Goal: Task Accomplishment & Management: Manage account settings

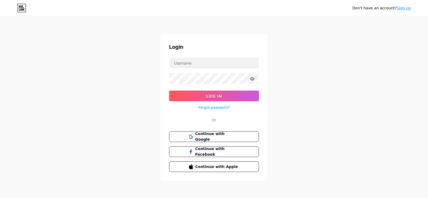
click at [311, 43] on div "Don't have an account? Sign up Login Log In Forgot password? Or Continue with G…" at bounding box center [214, 98] width 428 height 197
click at [213, 62] on input "text" at bounding box center [213, 62] width 89 height 11
drag, startPoint x: 200, startPoint y: 68, endPoint x: 204, endPoint y: 68, distance: 3.7
click at [200, 68] on input "text" at bounding box center [213, 62] width 89 height 11
click at [176, 68] on input "text" at bounding box center [213, 62] width 89 height 11
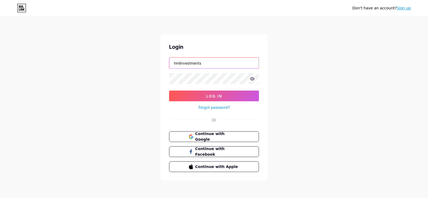
type input "hmlinvestments"
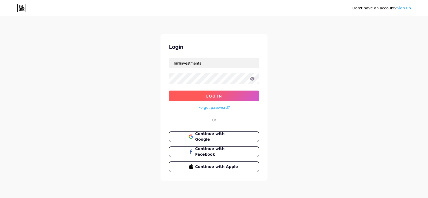
click at [190, 94] on button "Log In" at bounding box center [214, 95] width 90 height 11
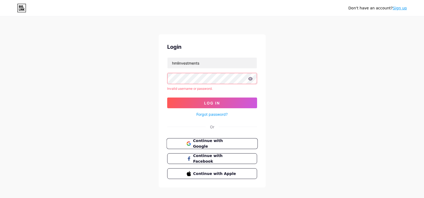
click at [231, 143] on span "Continue with Google" at bounding box center [215, 143] width 45 height 11
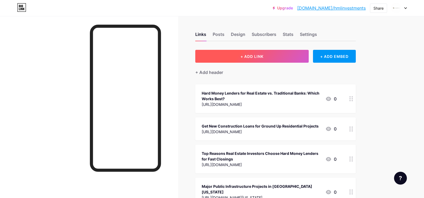
click at [268, 56] on button "+ ADD LINK" at bounding box center [252, 56] width 114 height 13
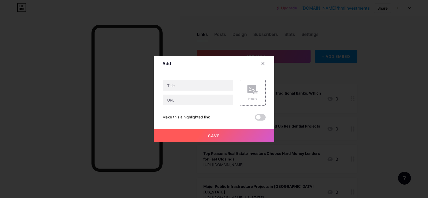
click at [191, 94] on div at bounding box center [197, 93] width 71 height 26
drag, startPoint x: 191, startPoint y: 103, endPoint x: 194, endPoint y: 101, distance: 3.0
click at [192, 102] on input "text" at bounding box center [198, 99] width 71 height 11
click at [200, 89] on input "text" at bounding box center [198, 85] width 71 height 11
click at [187, 106] on div "Picture Make this a highlighted link Save" at bounding box center [213, 100] width 103 height 41
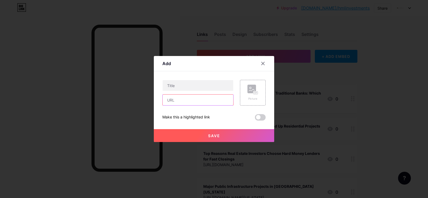
click at [198, 96] on input "text" at bounding box center [198, 99] width 71 height 11
paste input "[URL][DOMAIN_NAME]"
type input "[URL][DOMAIN_NAME]"
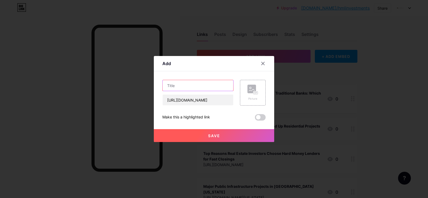
drag, startPoint x: 204, startPoint y: 83, endPoint x: 215, endPoint y: 77, distance: 12.9
click at [204, 83] on input "text" at bounding box center [198, 85] width 71 height 11
paste input "What Are Multi-Family Home Loans?"
type input "What Are Multi-Family Home Loans?"
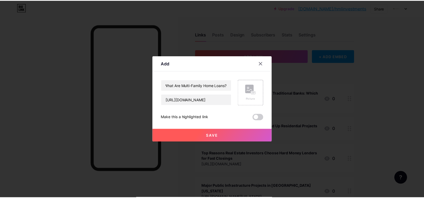
scroll to position [0, 0]
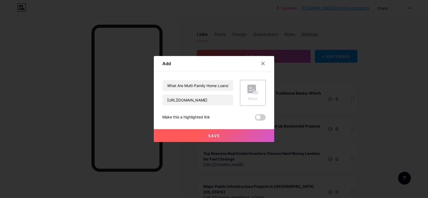
click at [218, 135] on span "Save" at bounding box center [214, 135] width 12 height 5
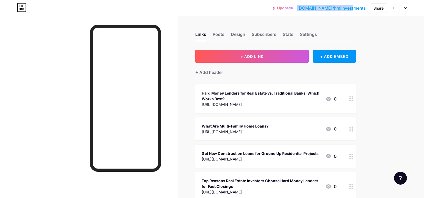
drag, startPoint x: 367, startPoint y: 8, endPoint x: 317, endPoint y: 12, distance: 49.6
click at [317, 12] on div "Upgrade [DOMAIN_NAME]/hmlinv... [DOMAIN_NAME]/hmlinvestments Share Switch accou…" at bounding box center [339, 8] width 134 height 10
copy link "[DOMAIN_NAME]/hmlinvestments"
